Goal: Communication & Community: Ask a question

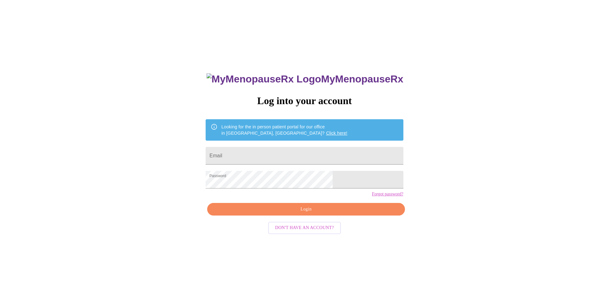
type input "nodoubtdancing@yahoo.com"
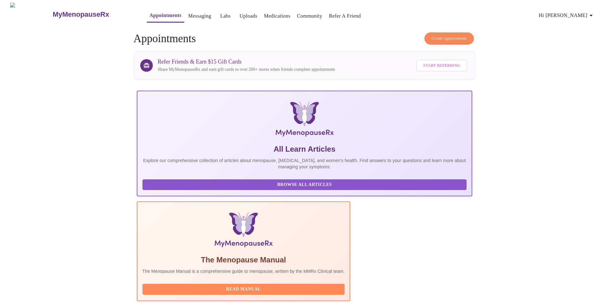
click at [188, 13] on link "Messaging" at bounding box center [199, 16] width 23 height 9
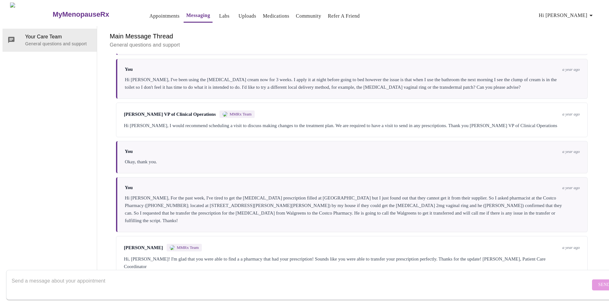
scroll to position [24, 0]
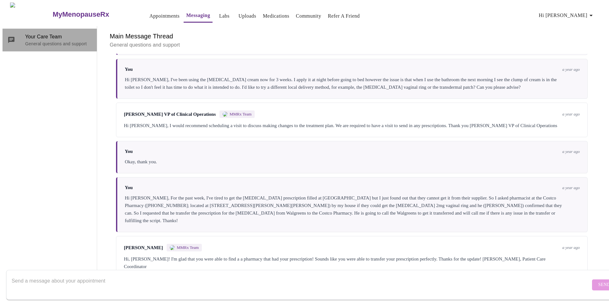
click at [37, 33] on span "Your Care Team" at bounding box center [58, 37] width 67 height 8
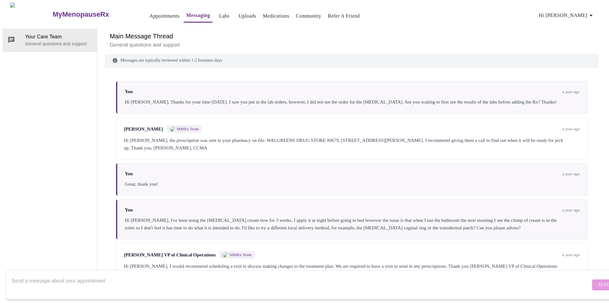
scroll to position [0, 0]
click at [219, 13] on link "Labs" at bounding box center [224, 16] width 10 height 9
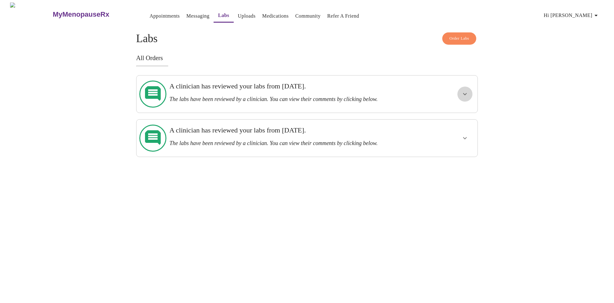
click at [463, 91] on icon "show more" at bounding box center [465, 94] width 8 height 8
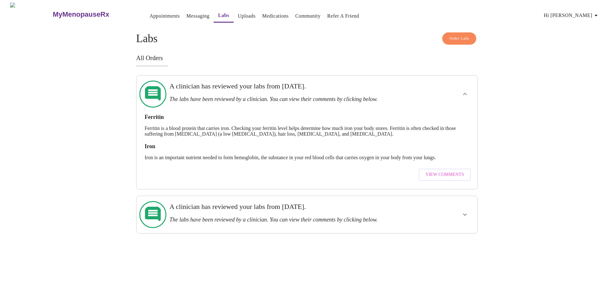
click at [447, 171] on span "View Comments" at bounding box center [445, 175] width 38 height 8
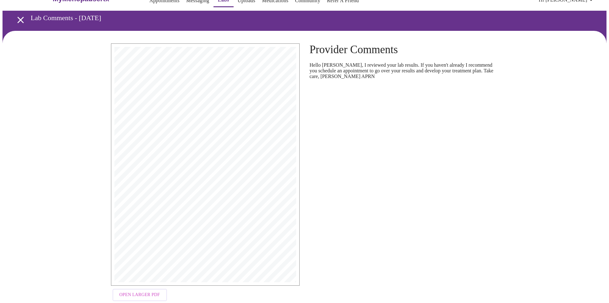
scroll to position [26, 0]
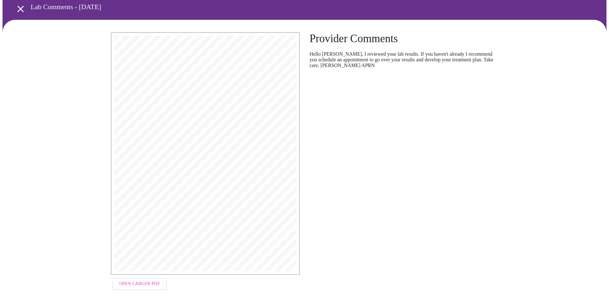
click at [148, 282] on span "Open Larger PDF" at bounding box center [140, 284] width 41 height 8
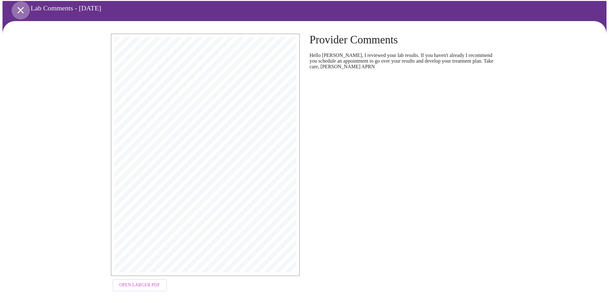
click at [19, 8] on icon "open drawer" at bounding box center [20, 10] width 6 height 6
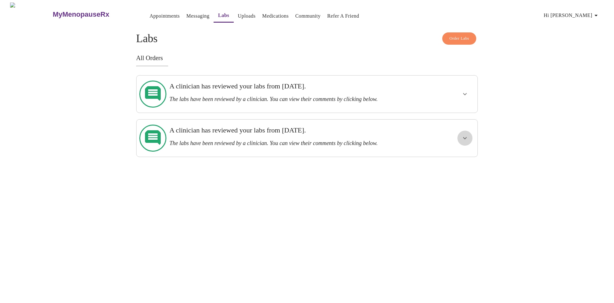
click at [468, 134] on icon "show more" at bounding box center [465, 138] width 8 height 8
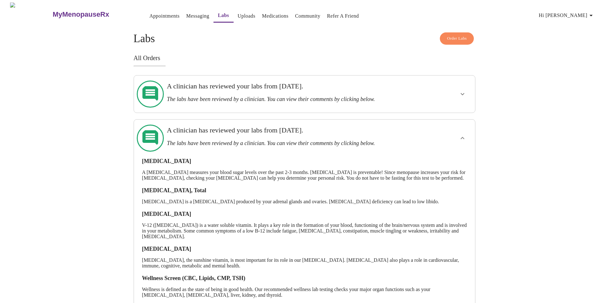
click at [279, 52] on div "Order Labs Labs All Orders A clinician has reviewed your labs from Wednesday, J…" at bounding box center [305, 179] width 342 height 294
click at [238, 13] on link "Uploads" at bounding box center [247, 16] width 18 height 9
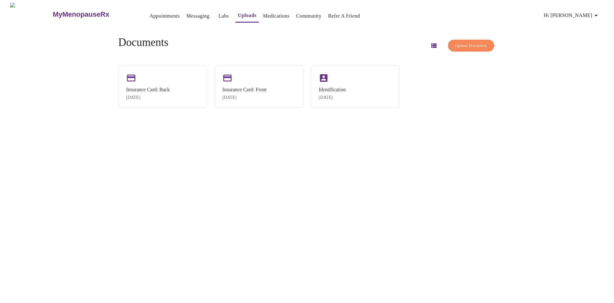
click at [149, 13] on link "Appointments" at bounding box center [164, 16] width 30 height 9
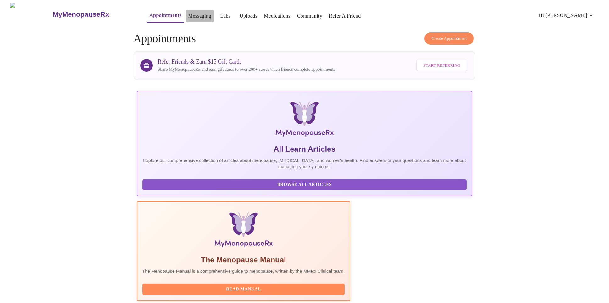
click at [188, 13] on link "Messaging" at bounding box center [199, 16] width 23 height 9
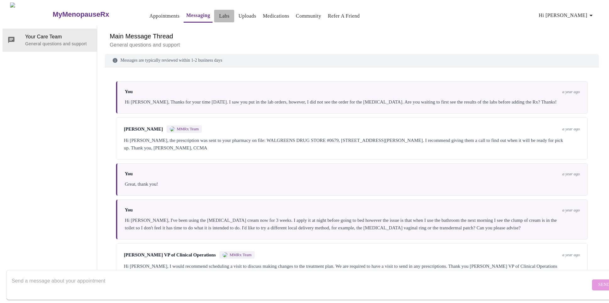
click at [219, 12] on link "Labs" at bounding box center [224, 16] width 10 height 9
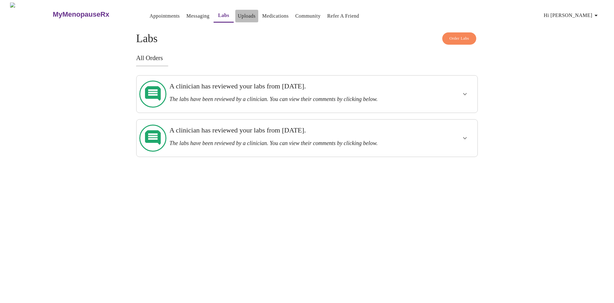
click at [238, 12] on link "Uploads" at bounding box center [247, 16] width 18 height 9
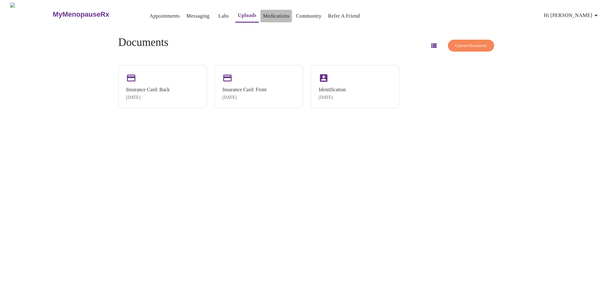
click at [263, 12] on link "Medications" at bounding box center [276, 16] width 26 height 9
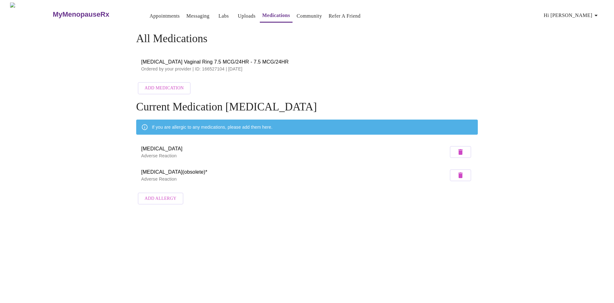
click at [297, 14] on link "Community" at bounding box center [309, 16] width 25 height 9
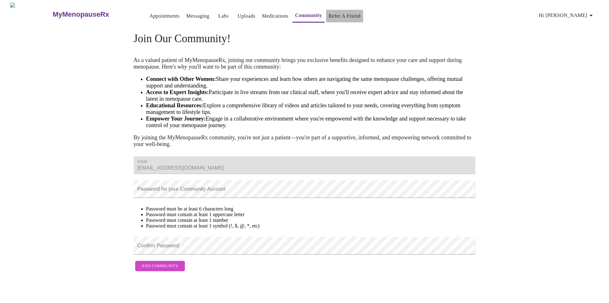
click at [336, 14] on link "Refer a Friend" at bounding box center [345, 16] width 32 height 9
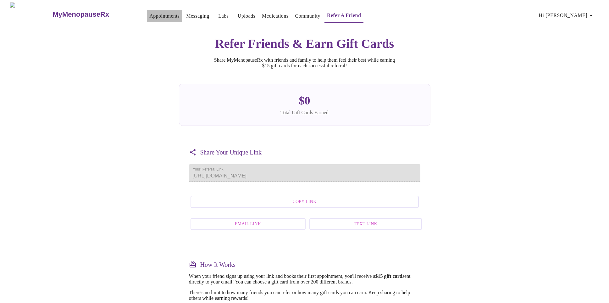
click at [149, 12] on link "Appointments" at bounding box center [164, 16] width 30 height 9
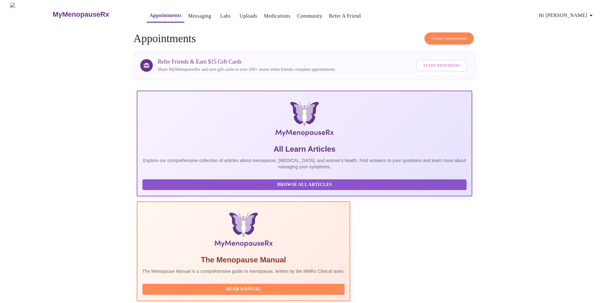
click at [584, 14] on span "Hi [PERSON_NAME]" at bounding box center [567, 15] width 56 height 9
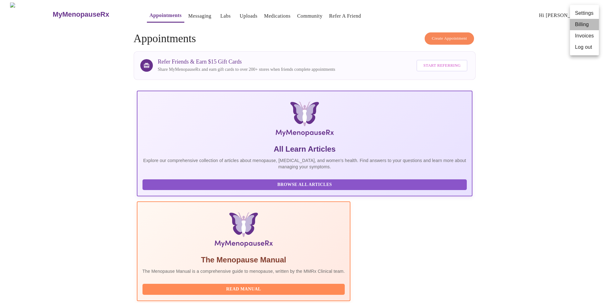
click at [583, 27] on li "Billing" at bounding box center [584, 24] width 29 height 11
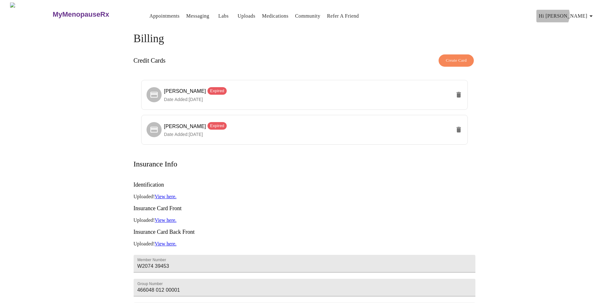
click at [582, 12] on span "Hi [PERSON_NAME]" at bounding box center [567, 16] width 56 height 9
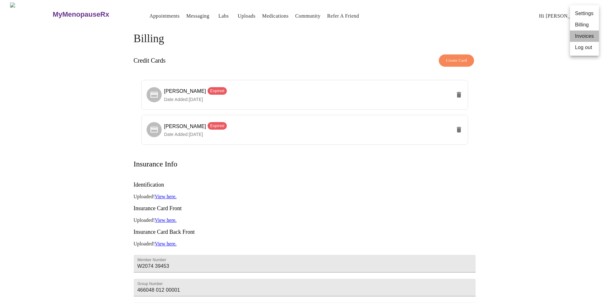
click at [584, 37] on li "Invoices" at bounding box center [584, 36] width 29 height 11
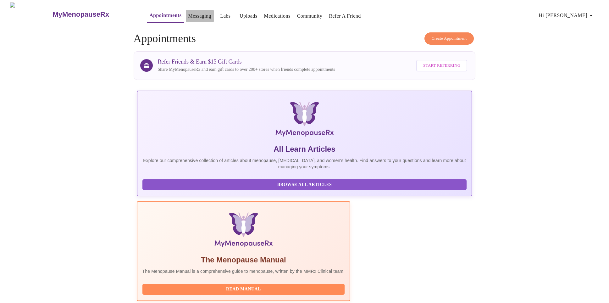
click at [188, 15] on link "Messaging" at bounding box center [199, 16] width 23 height 9
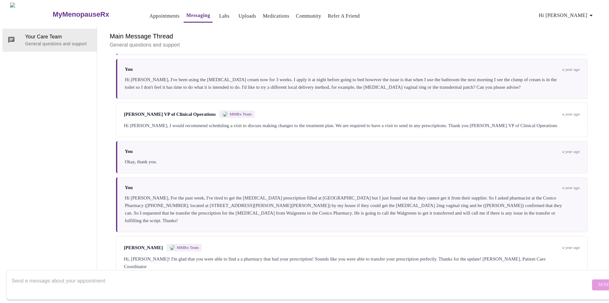
scroll to position [152, 0]
click at [60, 275] on textarea "Send a message about your appointment" at bounding box center [301, 285] width 579 height 20
type textarea "I"
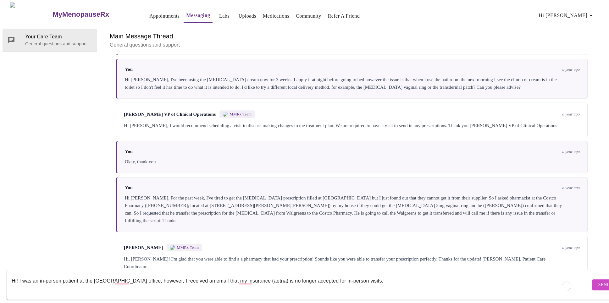
click at [20, 275] on textarea "Hi! I was an in-person patient at the [GEOGRAPHIC_DATA] office, however, I rece…" at bounding box center [301, 285] width 579 height 20
click at [57, 282] on textarea "Hi! I have been having breast tenderness and was wondering if my medications ne…" at bounding box center [301, 285] width 579 height 20
click at [240, 276] on textarea "Hi! I have been having breast tenderness and was wondering if my medications ne…" at bounding box center [301, 285] width 579 height 20
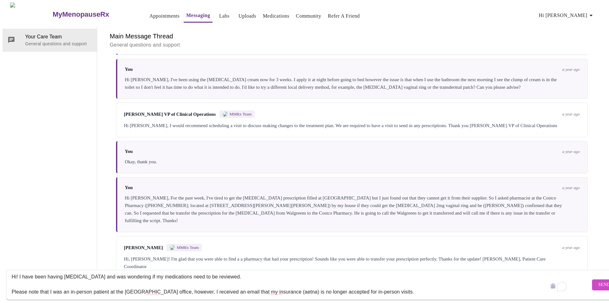
type textarea "Hi! I have been having breast tenderness and was wondering if my medications ne…"
click at [599, 281] on span "Send" at bounding box center [605, 285] width 12 height 8
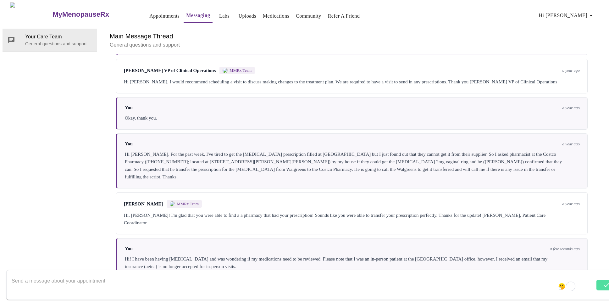
scroll to position [198, 0]
